Goal: Task Accomplishment & Management: Use online tool/utility

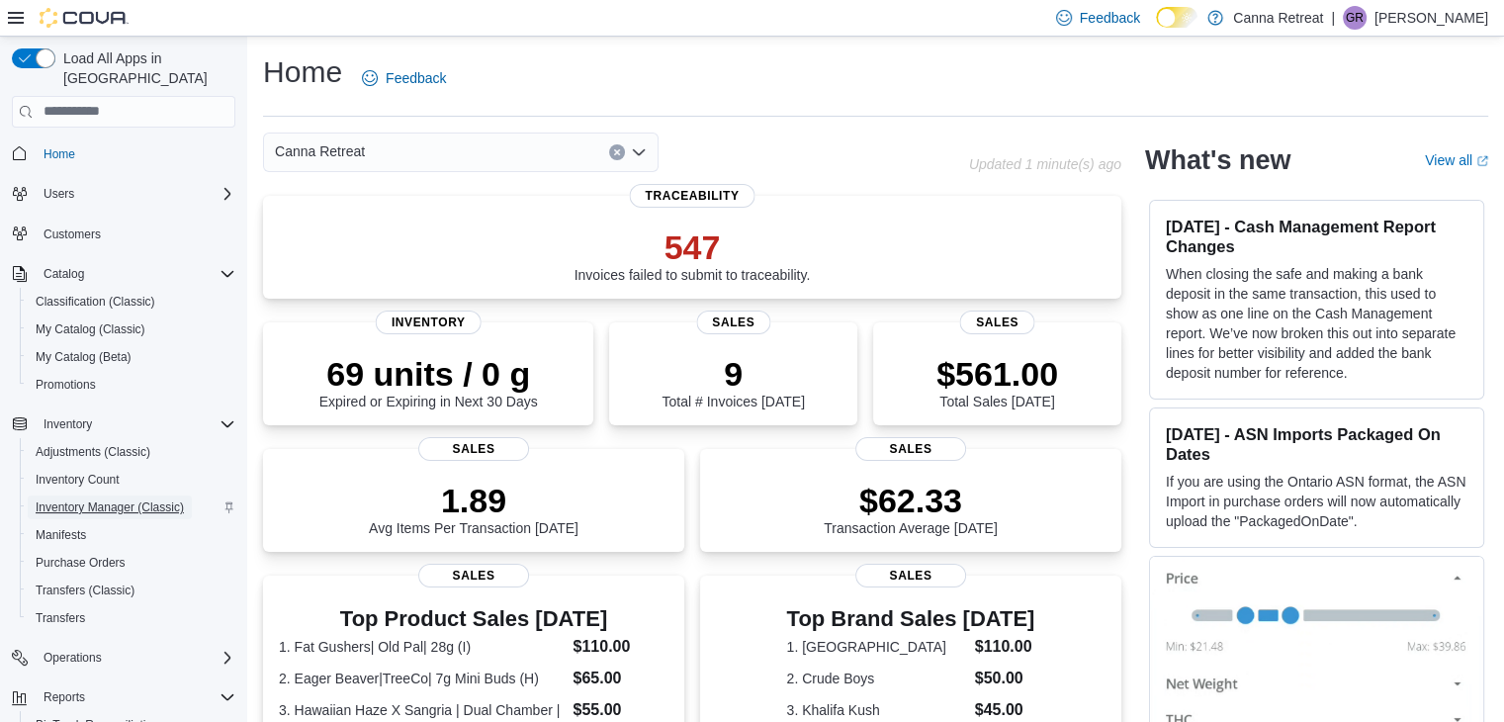
click at [85, 499] on span "Inventory Manager (Classic)" at bounding box center [110, 507] width 148 height 16
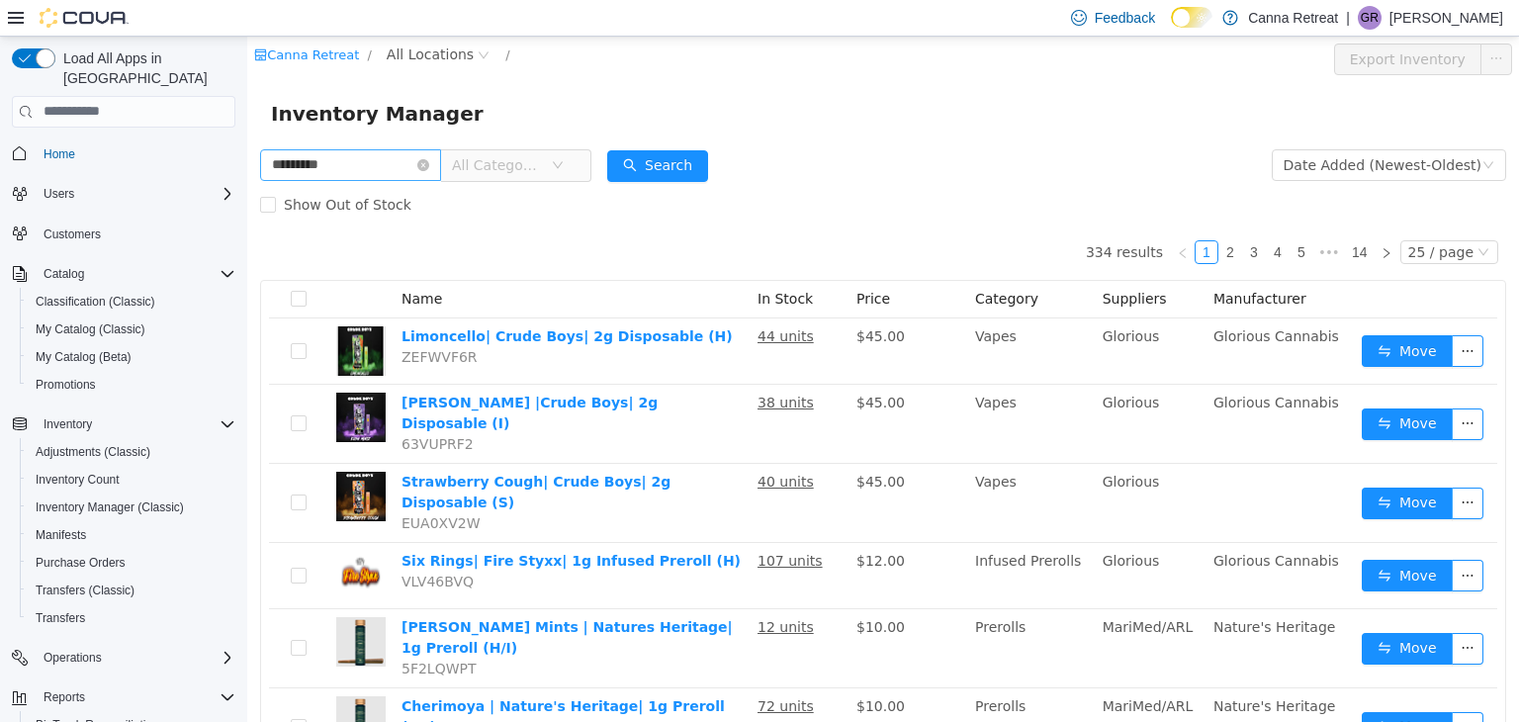
type input "*********"
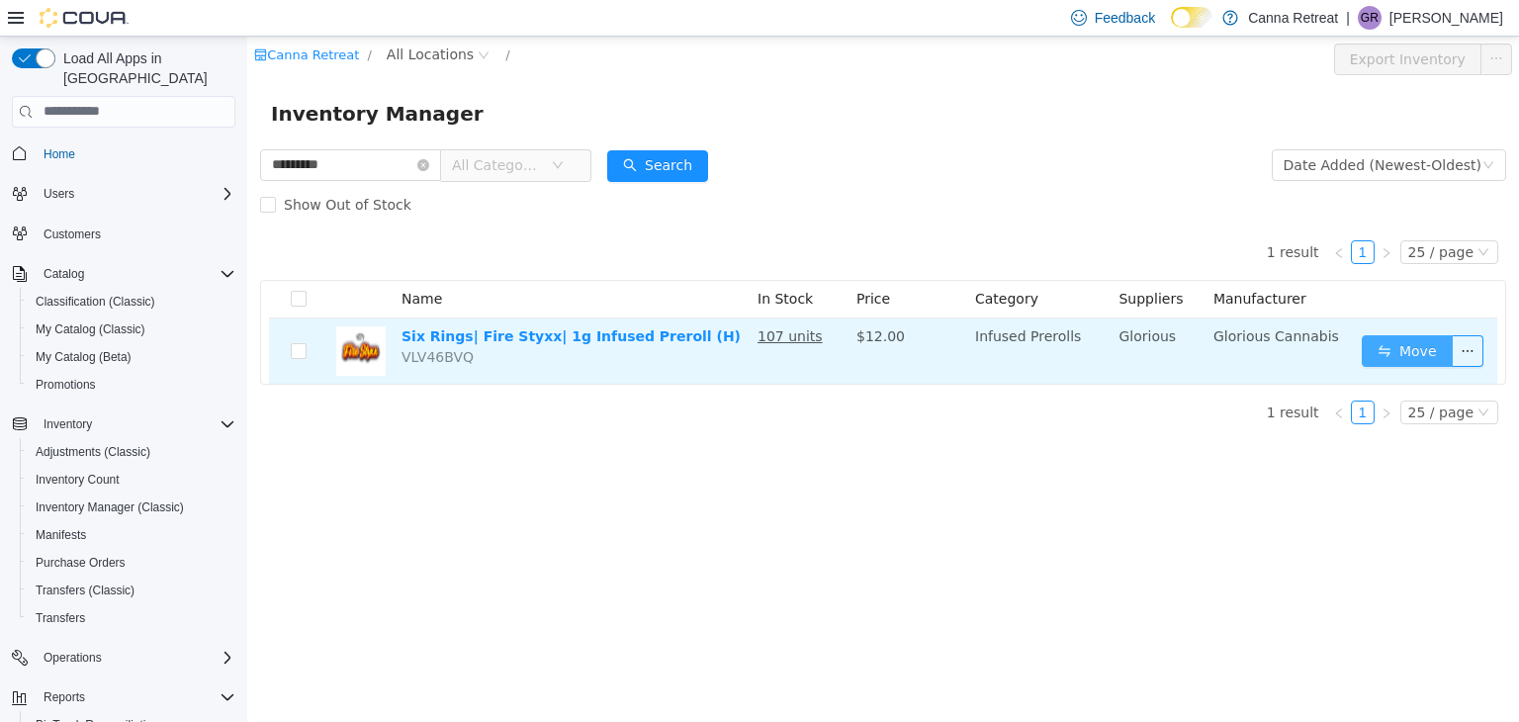
click at [1438, 352] on button "Move" at bounding box center [1407, 350] width 91 height 32
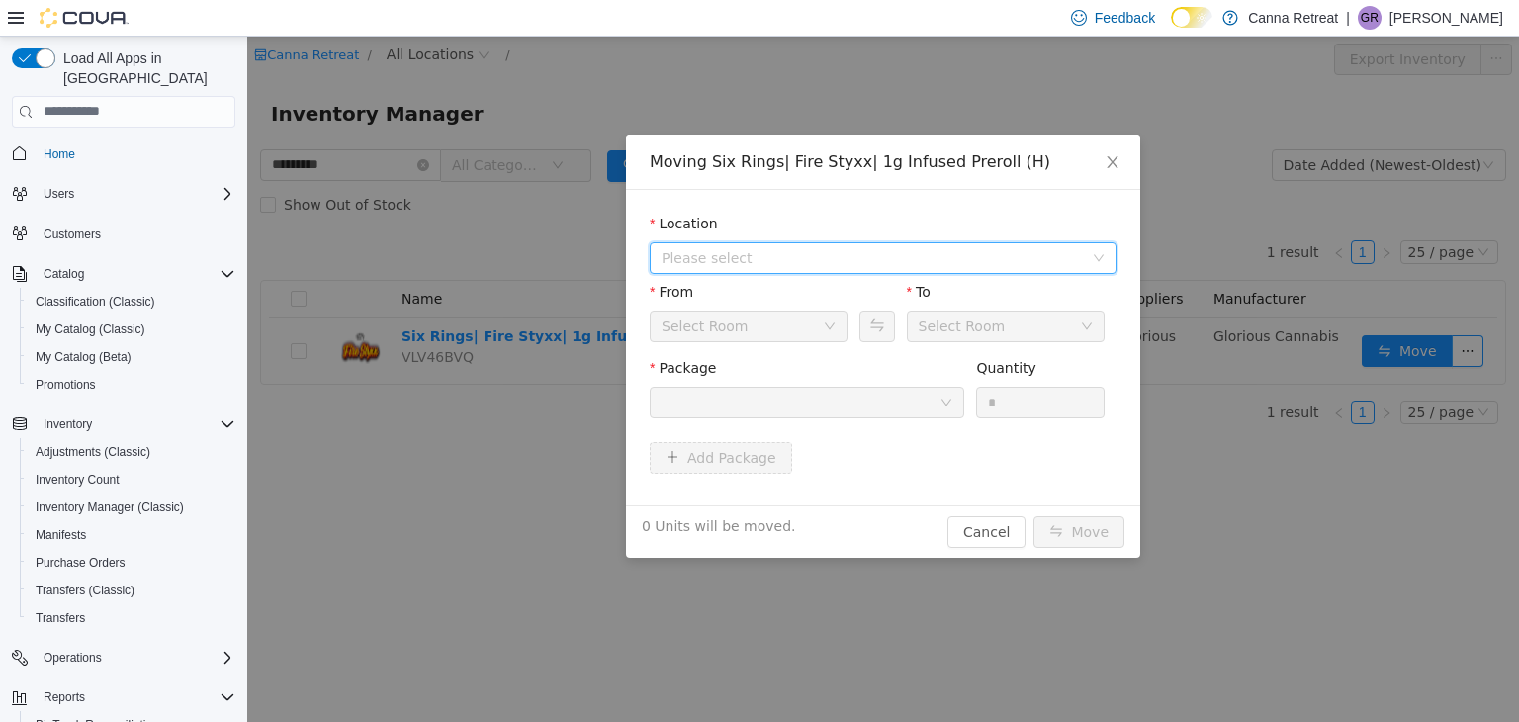
click at [736, 254] on span "Please select" at bounding box center [872, 257] width 421 height 20
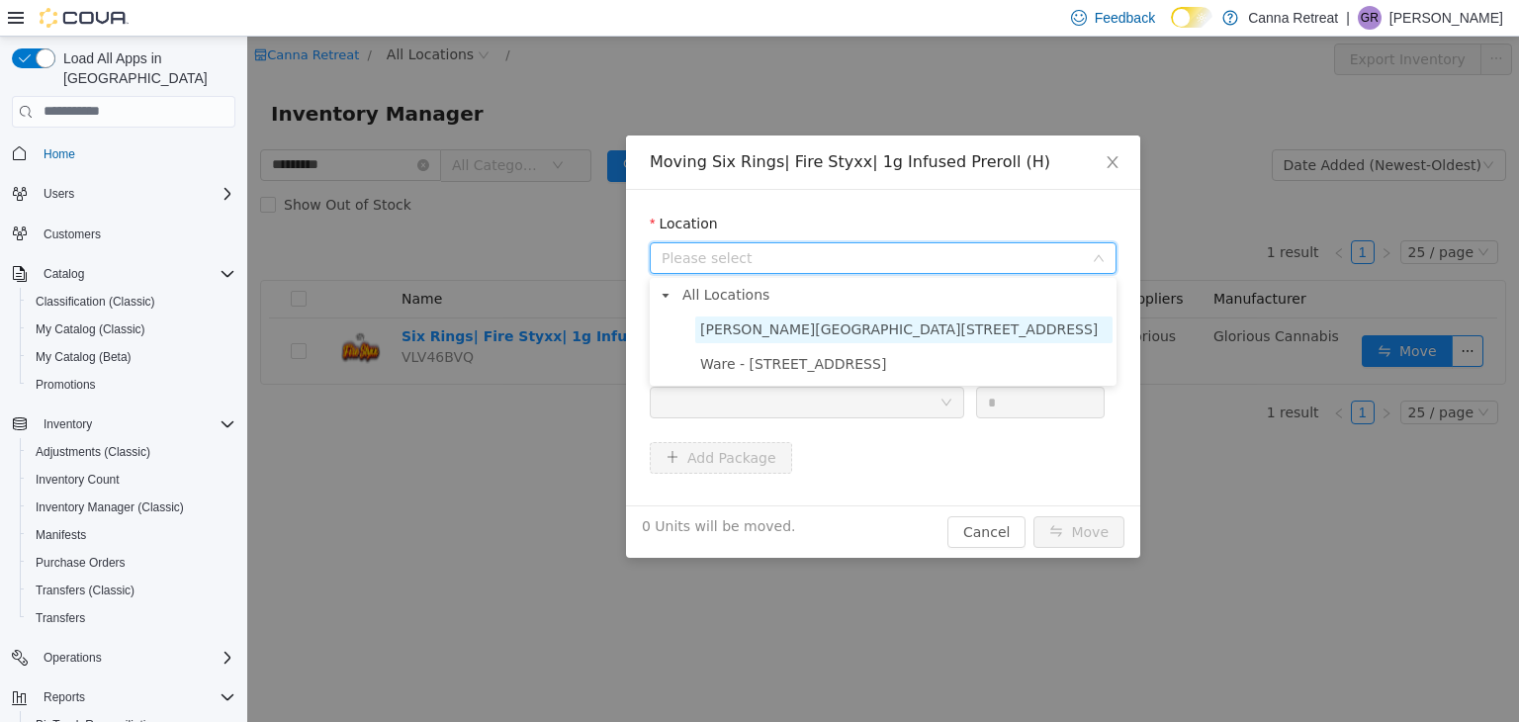
click at [757, 330] on span "Palmer - 1240 Park St" at bounding box center [899, 328] width 398 height 16
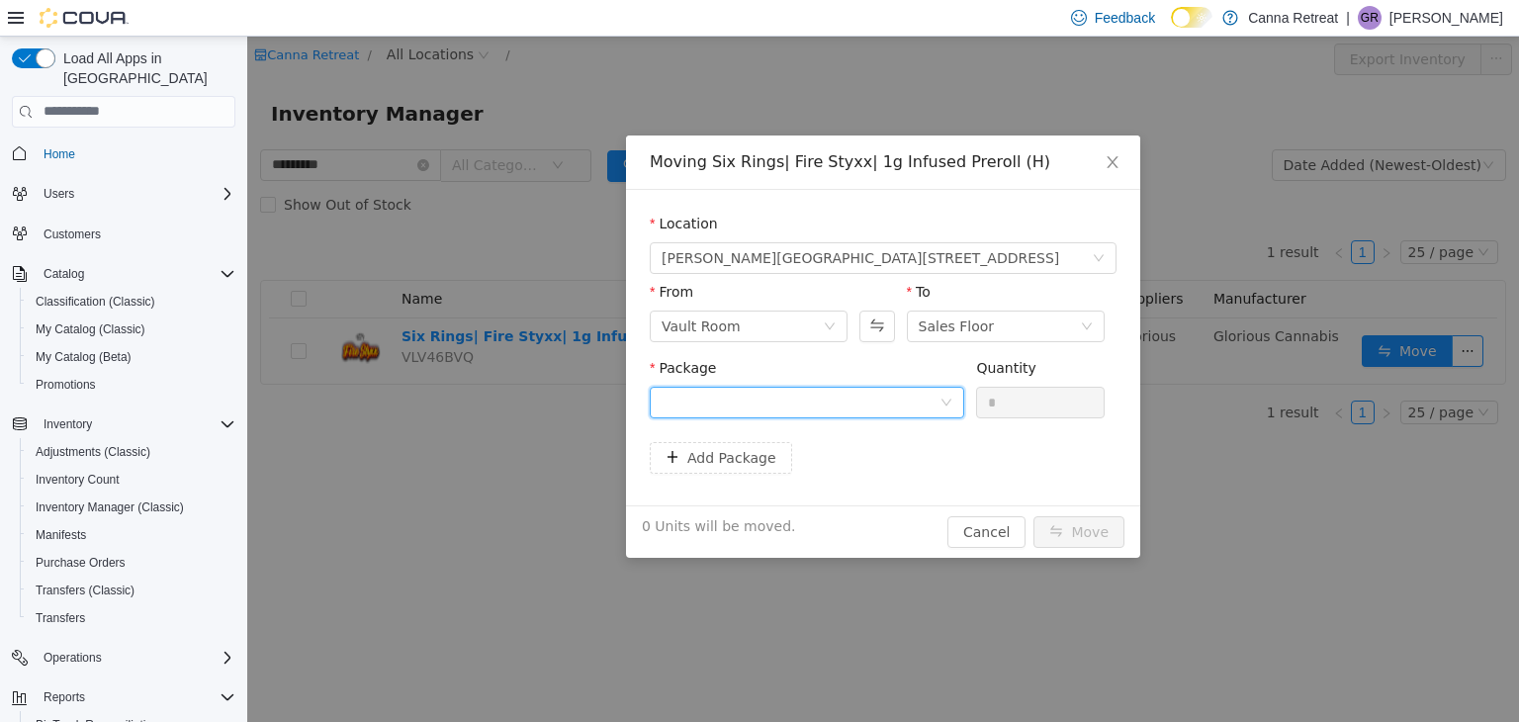
click at [785, 396] on div at bounding box center [801, 402] width 278 height 30
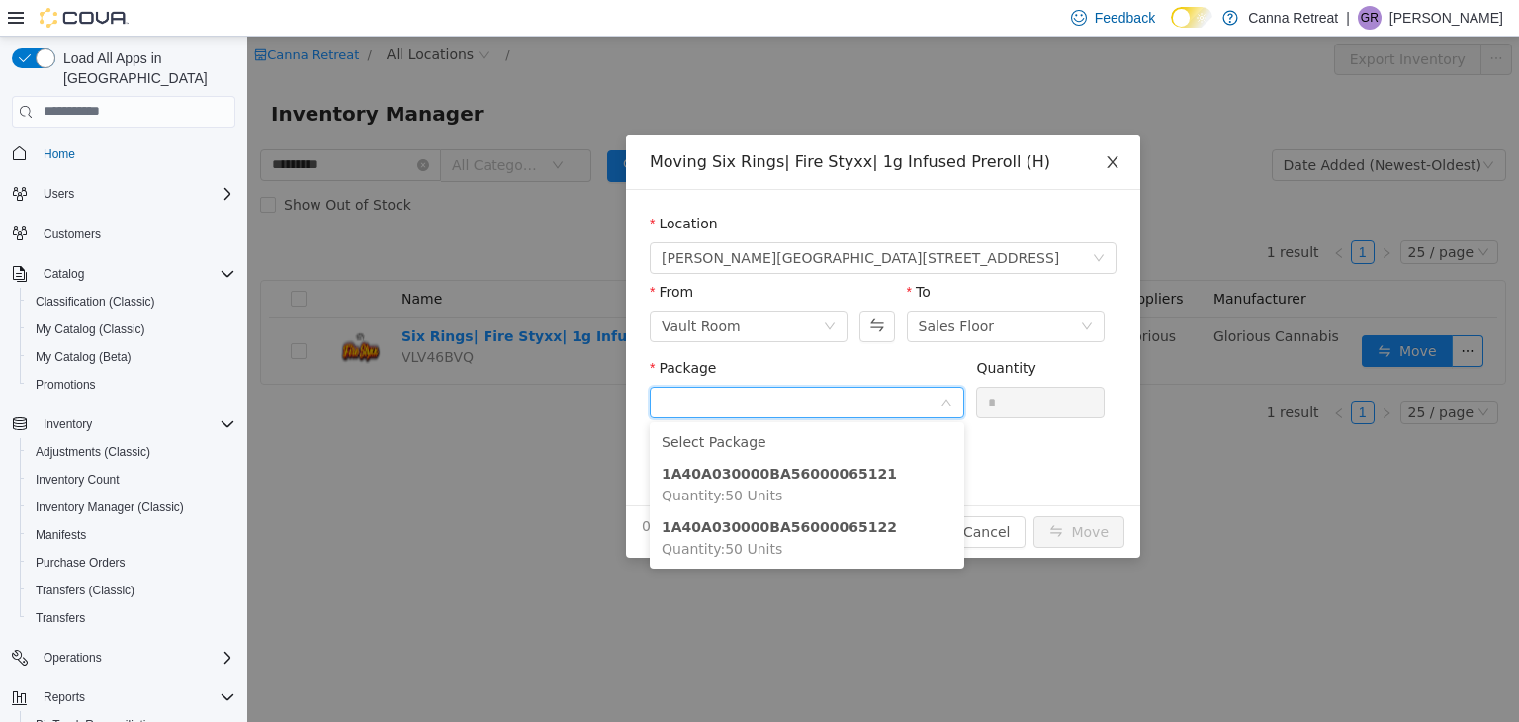
click at [1115, 168] on icon "icon: close" at bounding box center [1113, 161] width 16 height 16
